Goal: Transaction & Acquisition: Book appointment/travel/reservation

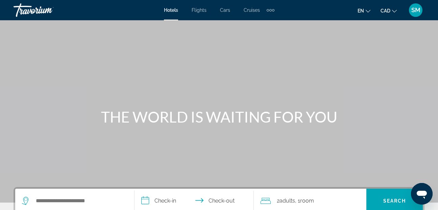
scroll to position [34, 0]
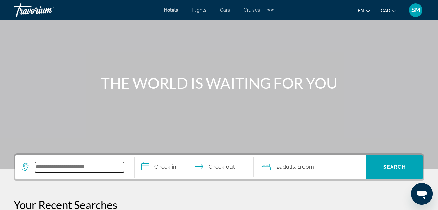
click at [52, 168] on input "Search widget" at bounding box center [79, 167] width 89 height 10
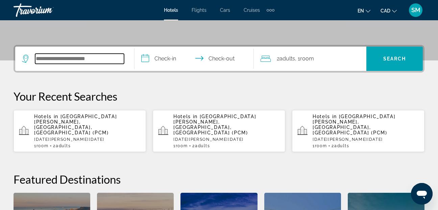
scroll to position [165, 0]
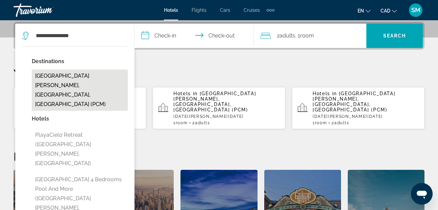
click at [70, 75] on button "[GEOGRAPHIC_DATA][PERSON_NAME], [GEOGRAPHIC_DATA], [GEOGRAPHIC_DATA] (PCM)" at bounding box center [80, 90] width 96 height 41
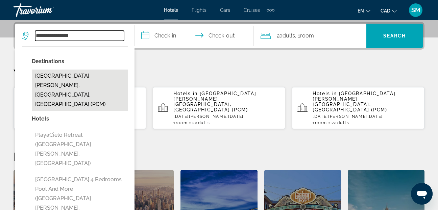
type input "**********"
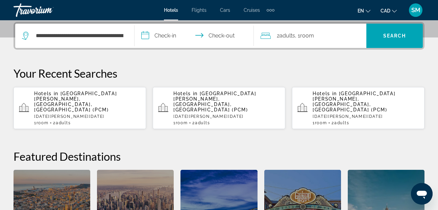
click at [144, 32] on input "**********" at bounding box center [196, 37] width 122 height 26
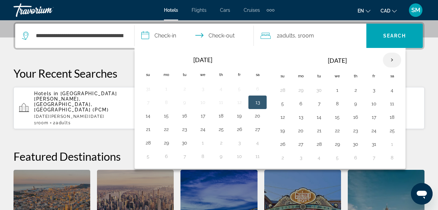
click at [393, 60] on th "Next month" at bounding box center [392, 60] width 18 height 15
click at [284, 146] on button "28" at bounding box center [282, 144] width 11 height 9
click at [393, 58] on th "Next month" at bounding box center [392, 60] width 18 height 15
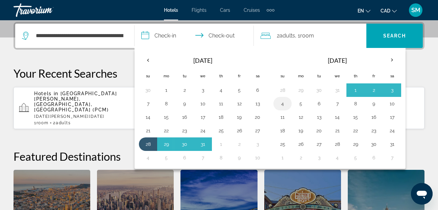
click at [284, 106] on button "4" at bounding box center [282, 103] width 11 height 9
type input "**********"
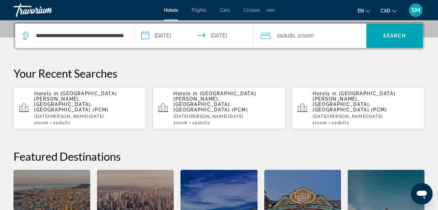
click at [264, 35] on icon "Travelers: 2 adults, 0 children" at bounding box center [266, 36] width 10 height 6
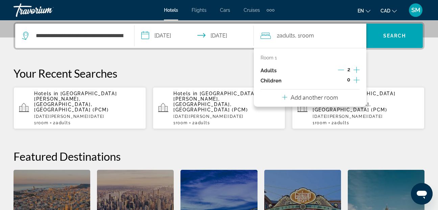
click at [357, 80] on icon "Increment children" at bounding box center [357, 80] width 6 height 8
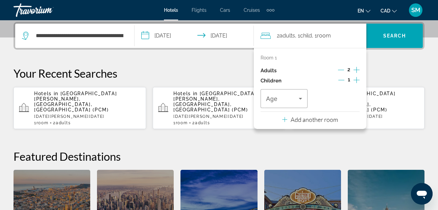
click at [357, 80] on icon "Increment children" at bounding box center [357, 80] width 6 height 8
click at [302, 99] on icon "Travelers: 2 adults, 2 children" at bounding box center [301, 99] width 8 height 8
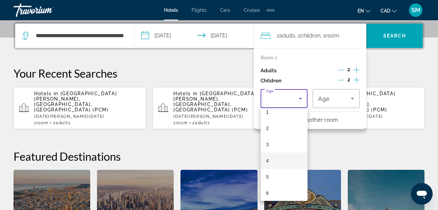
scroll to position [34, 0]
click at [268, 167] on span "5" at bounding box center [267, 166] width 3 height 8
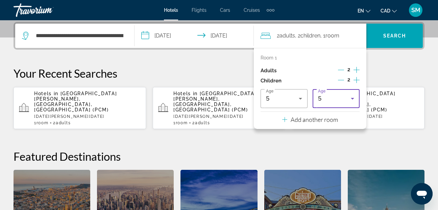
click at [355, 98] on icon "Travelers: 2 adults, 2 children" at bounding box center [353, 99] width 8 height 8
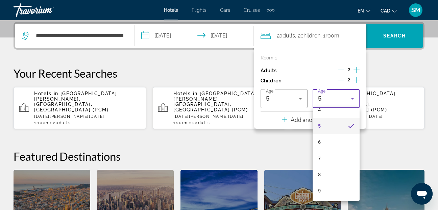
scroll to position [75, 0]
click at [318, 175] on span "8" at bounding box center [319, 174] width 3 height 8
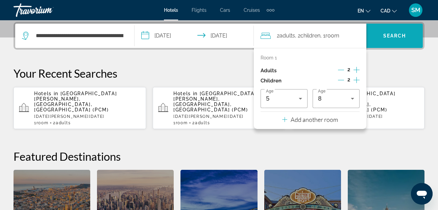
click at [390, 37] on span "Search" at bounding box center [395, 35] width 23 height 5
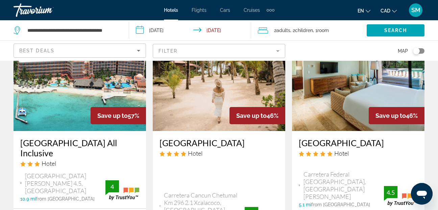
scroll to position [338, 0]
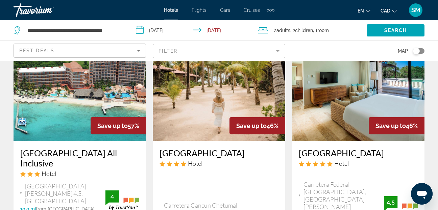
click at [67, 117] on img "Main content" at bounding box center [80, 87] width 133 height 108
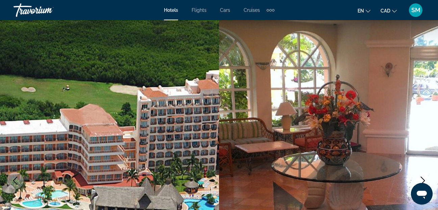
click at [424, 180] on icon "Next image" at bounding box center [423, 181] width 8 height 8
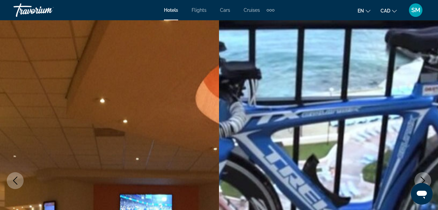
click at [424, 180] on icon "Next image" at bounding box center [423, 181] width 8 height 8
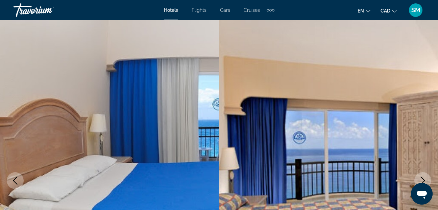
click at [424, 180] on icon "Next image" at bounding box center [423, 181] width 8 height 8
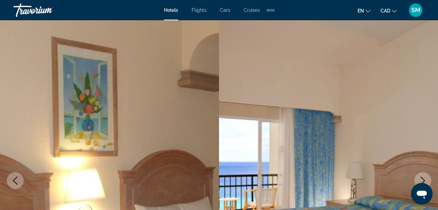
click at [424, 180] on icon "Next image" at bounding box center [423, 181] width 8 height 8
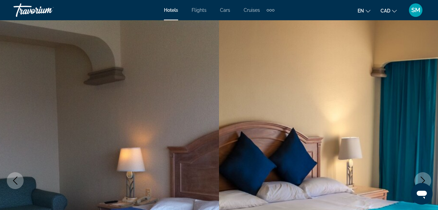
click at [424, 180] on icon "Next image" at bounding box center [423, 181] width 8 height 8
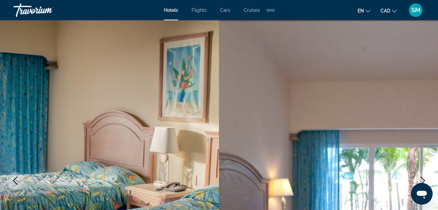
click at [424, 180] on icon "Next image" at bounding box center [423, 181] width 8 height 8
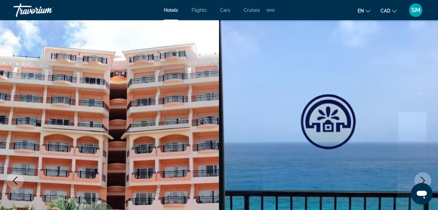
click at [424, 180] on icon "Next image" at bounding box center [423, 181] width 8 height 8
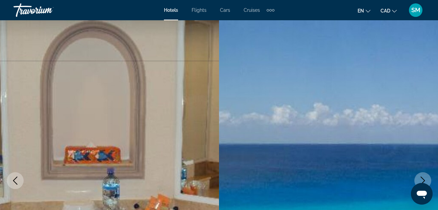
click at [424, 180] on icon "Next image" at bounding box center [423, 181] width 8 height 8
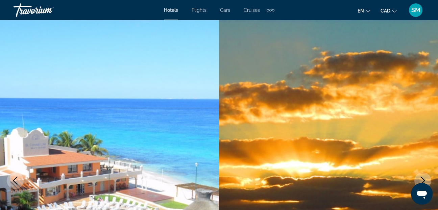
click at [424, 180] on icon "Next image" at bounding box center [423, 181] width 8 height 8
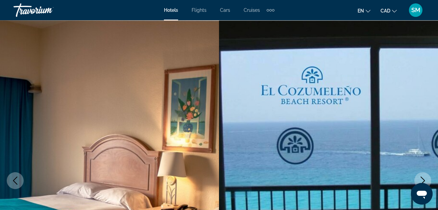
click at [424, 180] on icon "Next image" at bounding box center [423, 181] width 8 height 8
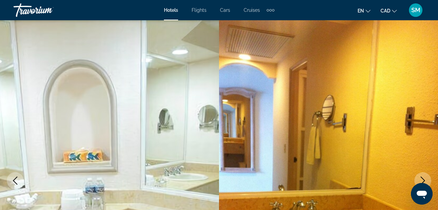
click at [424, 180] on icon "Next image" at bounding box center [423, 181] width 8 height 8
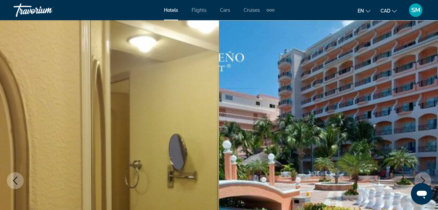
click at [424, 180] on icon "Next image" at bounding box center [423, 181] width 8 height 8
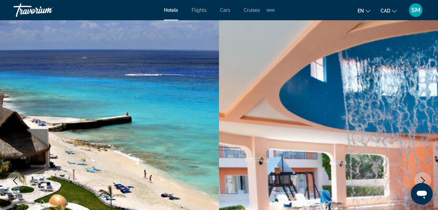
click at [424, 180] on icon "Next image" at bounding box center [423, 181] width 8 height 8
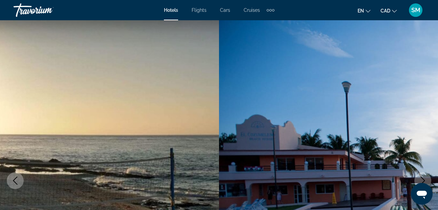
click at [424, 180] on icon "Next image" at bounding box center [423, 181] width 8 height 8
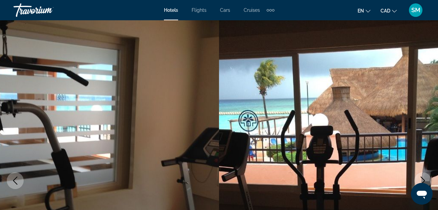
click at [424, 180] on icon "Next image" at bounding box center [423, 181] width 8 height 8
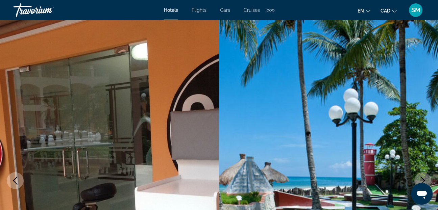
click at [424, 180] on icon "Next image" at bounding box center [423, 181] width 8 height 8
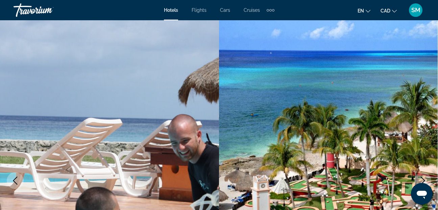
click at [424, 180] on icon "Next image" at bounding box center [423, 181] width 8 height 8
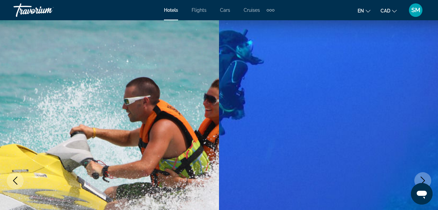
click at [424, 180] on icon "Next image" at bounding box center [423, 181] width 8 height 8
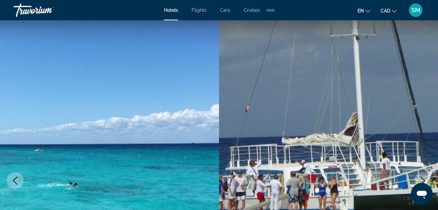
click at [424, 180] on icon "Next image" at bounding box center [423, 181] width 8 height 8
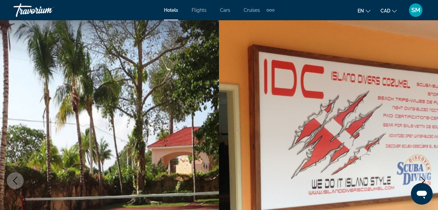
click at [424, 180] on icon "Next image" at bounding box center [423, 181] width 8 height 8
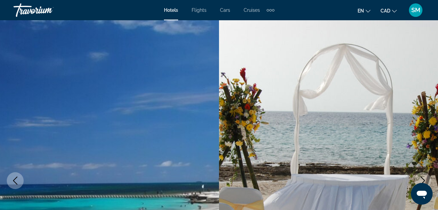
click at [424, 180] on icon "Next image" at bounding box center [423, 181] width 8 height 8
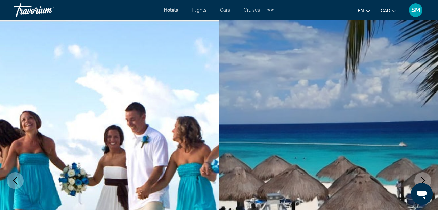
click at [424, 180] on icon "Next image" at bounding box center [423, 181] width 8 height 8
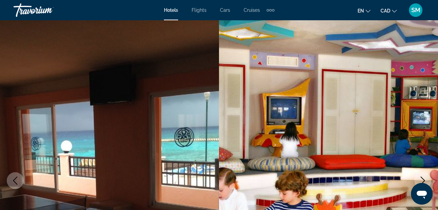
click at [424, 180] on icon "Next image" at bounding box center [423, 181] width 8 height 8
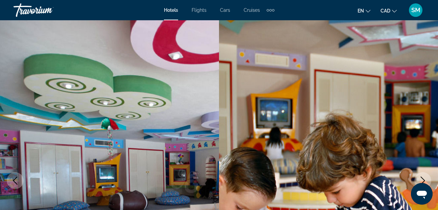
click at [424, 180] on icon "Next image" at bounding box center [423, 181] width 8 height 8
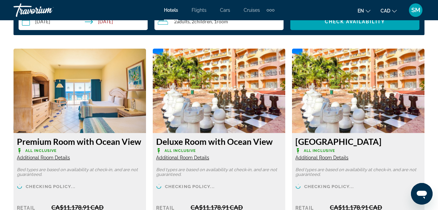
scroll to position [1015, 0]
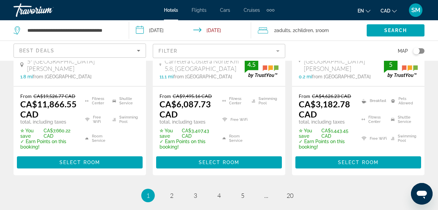
scroll to position [1150, 0]
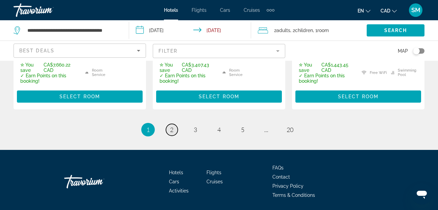
click at [174, 124] on link "page 2" at bounding box center [172, 130] width 12 height 12
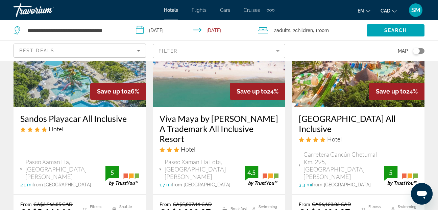
scroll to position [677, 0]
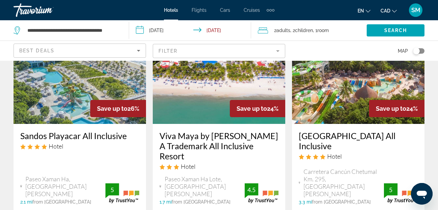
click at [331, 101] on img "Main content" at bounding box center [358, 70] width 133 height 108
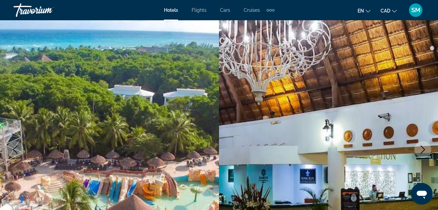
scroll to position [34, 0]
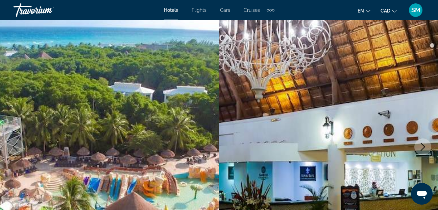
click at [423, 147] on icon "Next image" at bounding box center [423, 147] width 8 height 8
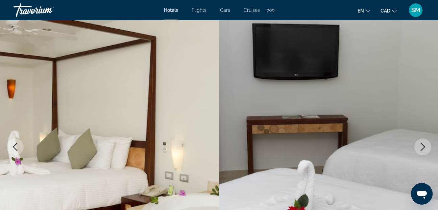
click at [423, 147] on icon "Next image" at bounding box center [423, 147] width 8 height 8
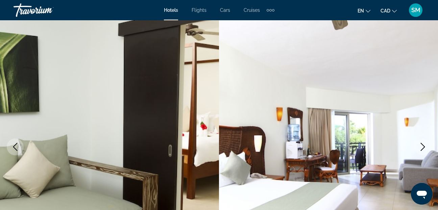
click at [423, 147] on icon "Next image" at bounding box center [423, 147] width 8 height 8
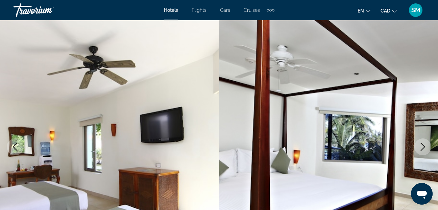
click at [423, 147] on icon "Next image" at bounding box center [423, 147] width 8 height 8
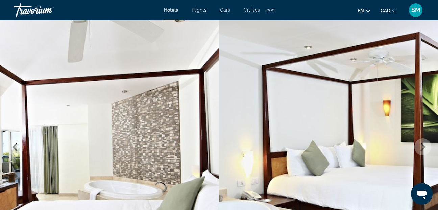
click at [423, 147] on icon "Next image" at bounding box center [423, 147] width 8 height 8
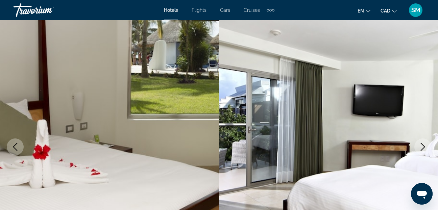
click at [423, 147] on icon "Next image" at bounding box center [423, 147] width 8 height 8
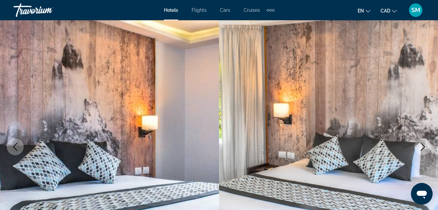
click at [423, 147] on icon "Next image" at bounding box center [423, 147] width 8 height 8
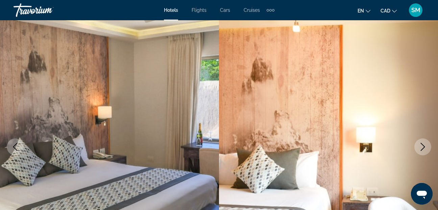
click at [423, 147] on icon "Next image" at bounding box center [423, 147] width 8 height 8
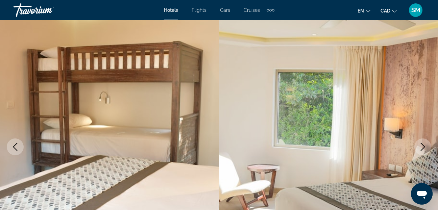
click at [423, 147] on icon "Next image" at bounding box center [423, 147] width 8 height 8
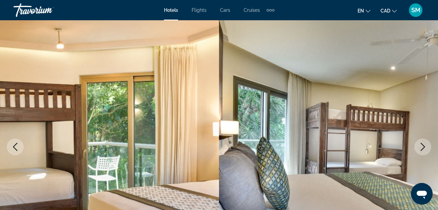
click at [423, 147] on icon "Next image" at bounding box center [423, 147] width 8 height 8
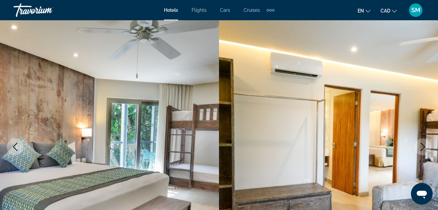
click at [423, 147] on icon "Next image" at bounding box center [423, 147] width 8 height 8
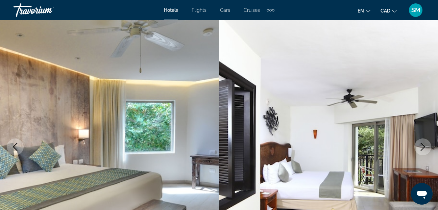
click at [423, 147] on icon "Next image" at bounding box center [423, 147] width 8 height 8
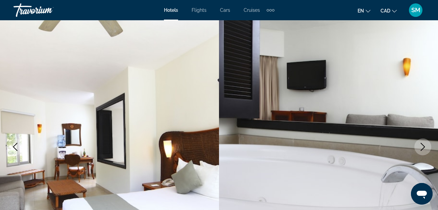
click at [423, 147] on icon "Next image" at bounding box center [423, 147] width 8 height 8
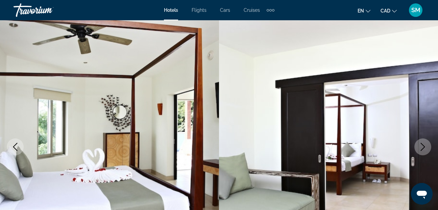
click at [423, 147] on icon "Next image" at bounding box center [423, 147] width 8 height 8
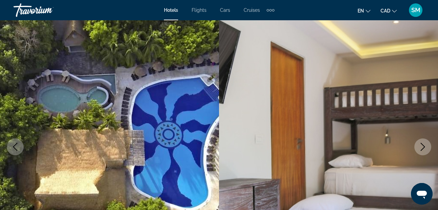
click at [423, 147] on icon "Next image" at bounding box center [423, 147] width 8 height 8
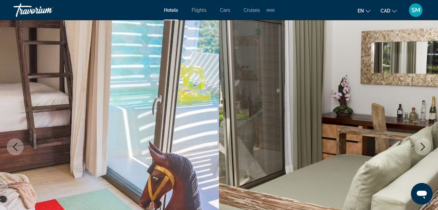
click at [423, 147] on icon "Next image" at bounding box center [423, 147] width 8 height 8
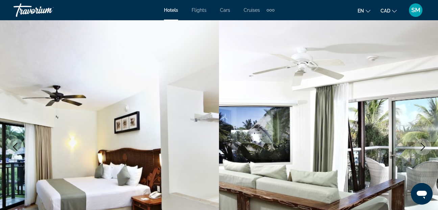
click at [423, 147] on icon "Next image" at bounding box center [423, 147] width 8 height 8
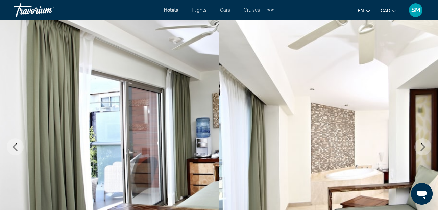
click at [423, 147] on icon "Next image" at bounding box center [423, 147] width 8 height 8
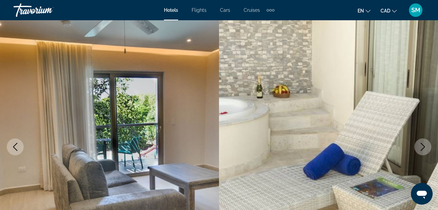
click at [423, 147] on icon "Next image" at bounding box center [423, 147] width 8 height 8
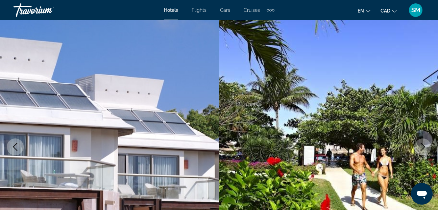
click at [423, 147] on icon "Next image" at bounding box center [423, 147] width 8 height 8
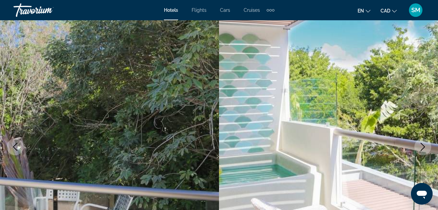
click at [424, 145] on icon "Next image" at bounding box center [423, 147] width 4 height 8
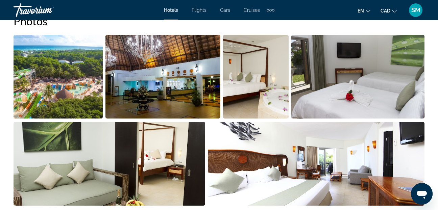
scroll to position [452, 0]
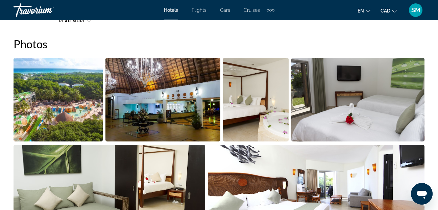
click at [38, 122] on img "Open full-screen image slider" at bounding box center [58, 100] width 89 height 84
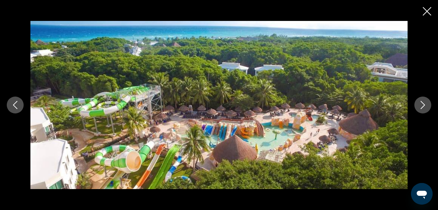
click at [425, 103] on icon "Next image" at bounding box center [423, 105] width 8 height 8
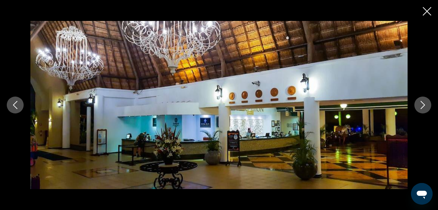
click at [418, 100] on button "Next image" at bounding box center [423, 105] width 17 height 17
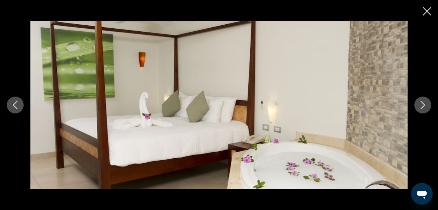
click at [418, 100] on button "Next image" at bounding box center [423, 105] width 17 height 17
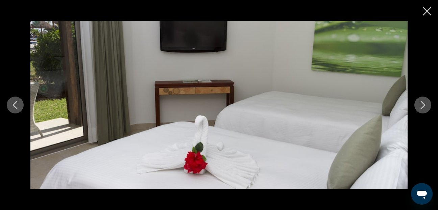
click at [418, 100] on button "Next image" at bounding box center [423, 105] width 17 height 17
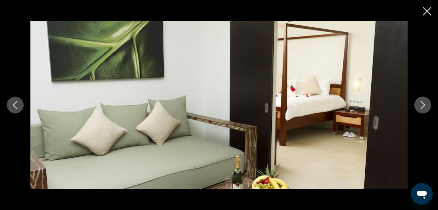
click at [418, 100] on button "Next image" at bounding box center [423, 105] width 17 height 17
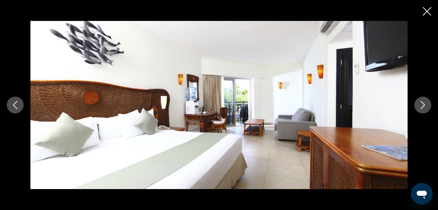
click at [418, 100] on button "Next image" at bounding box center [423, 105] width 17 height 17
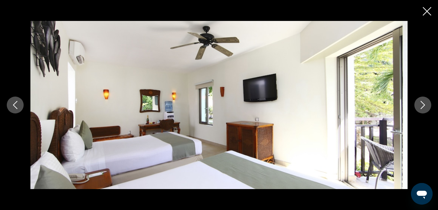
click at [418, 100] on button "Next image" at bounding box center [423, 105] width 17 height 17
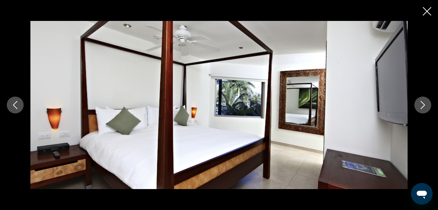
click at [426, 12] on icon "Close slideshow" at bounding box center [427, 11] width 8 height 8
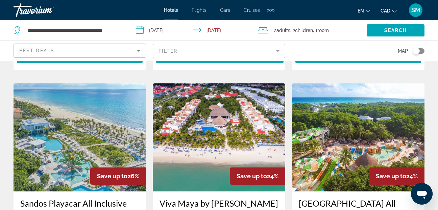
scroll to position [643, 0]
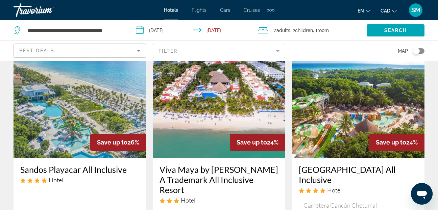
click at [70, 116] on img "Main content" at bounding box center [80, 104] width 133 height 108
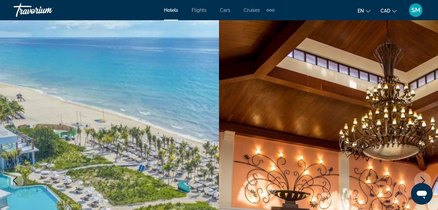
click at [423, 180] on icon "Next image" at bounding box center [423, 181] width 8 height 8
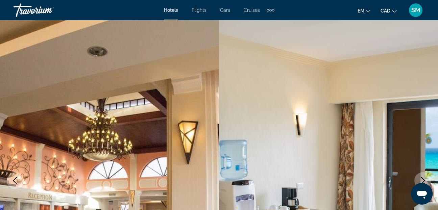
click at [423, 180] on icon "Next image" at bounding box center [423, 181] width 8 height 8
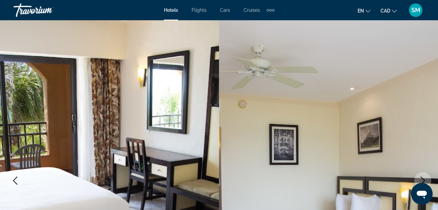
click at [423, 180] on icon "Next image" at bounding box center [423, 181] width 8 height 8
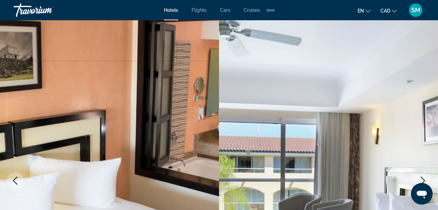
click at [422, 180] on icon "Next image" at bounding box center [423, 181] width 8 height 8
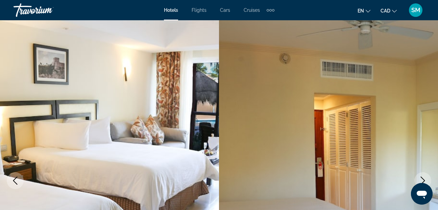
click at [421, 179] on icon "Next image" at bounding box center [423, 181] width 8 height 8
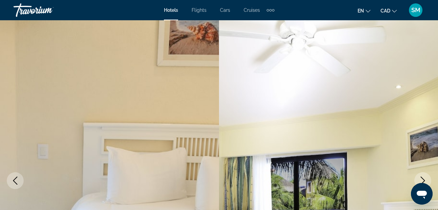
click at [421, 179] on icon "Next image" at bounding box center [423, 181] width 8 height 8
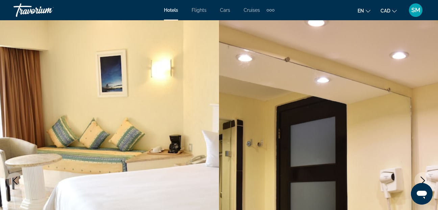
click at [423, 179] on icon "Next image" at bounding box center [423, 181] width 4 height 8
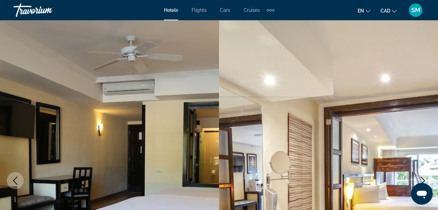
click at [423, 179] on icon "Next image" at bounding box center [423, 181] width 4 height 8
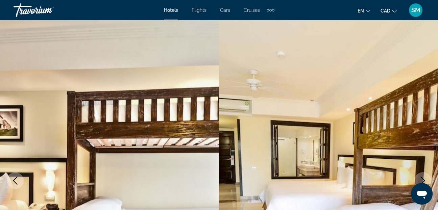
click at [423, 179] on icon "Next image" at bounding box center [423, 181] width 4 height 8
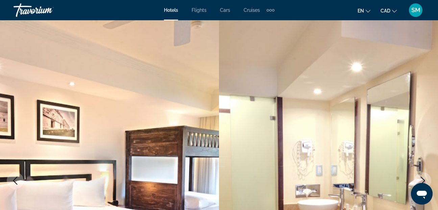
drag, startPoint x: 423, startPoint y: 179, endPoint x: 401, endPoint y: 168, distance: 24.7
click at [430, 181] on button "Next image" at bounding box center [423, 181] width 17 height 17
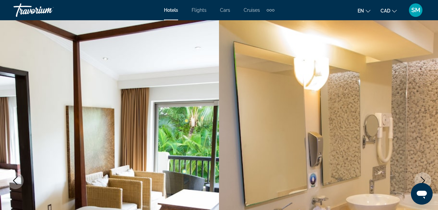
click at [424, 181] on icon "Next image" at bounding box center [423, 181] width 8 height 8
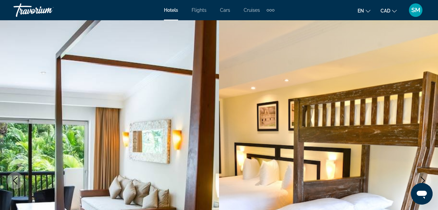
click at [424, 181] on icon "Next image" at bounding box center [423, 181] width 8 height 8
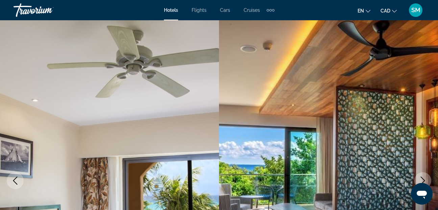
click at [424, 181] on icon "Next image" at bounding box center [423, 181] width 8 height 8
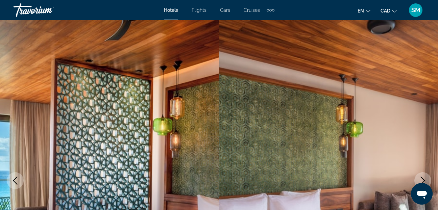
click at [424, 181] on icon "Next image" at bounding box center [423, 181] width 8 height 8
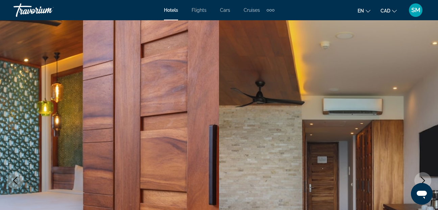
click at [424, 181] on icon "Next image" at bounding box center [423, 181] width 8 height 8
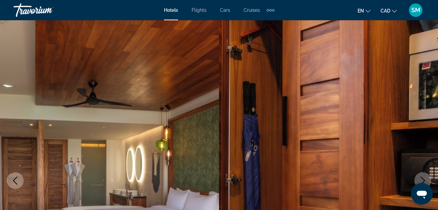
click at [424, 181] on icon "Next image" at bounding box center [423, 181] width 8 height 8
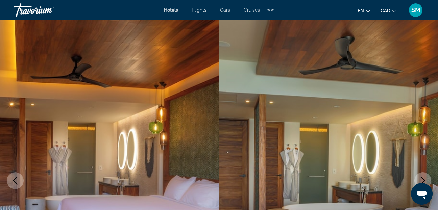
click at [424, 181] on icon "Next image" at bounding box center [423, 181] width 8 height 8
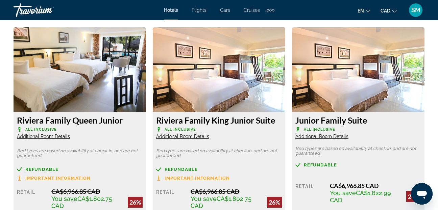
scroll to position [1083, 0]
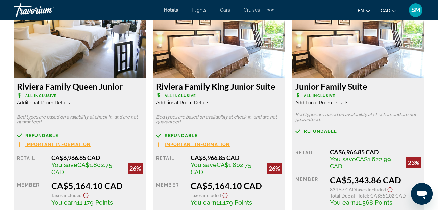
click at [55, 103] on span "Additional Room Details" at bounding box center [43, 102] width 53 height 5
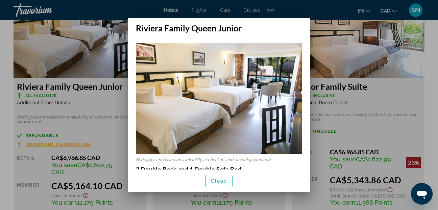
scroll to position [0, 0]
click at [391, 102] on div at bounding box center [219, 105] width 438 height 210
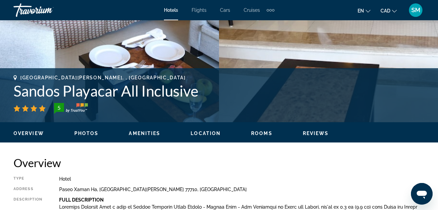
scroll to position [203, 0]
